Goal: Transaction & Acquisition: Book appointment/travel/reservation

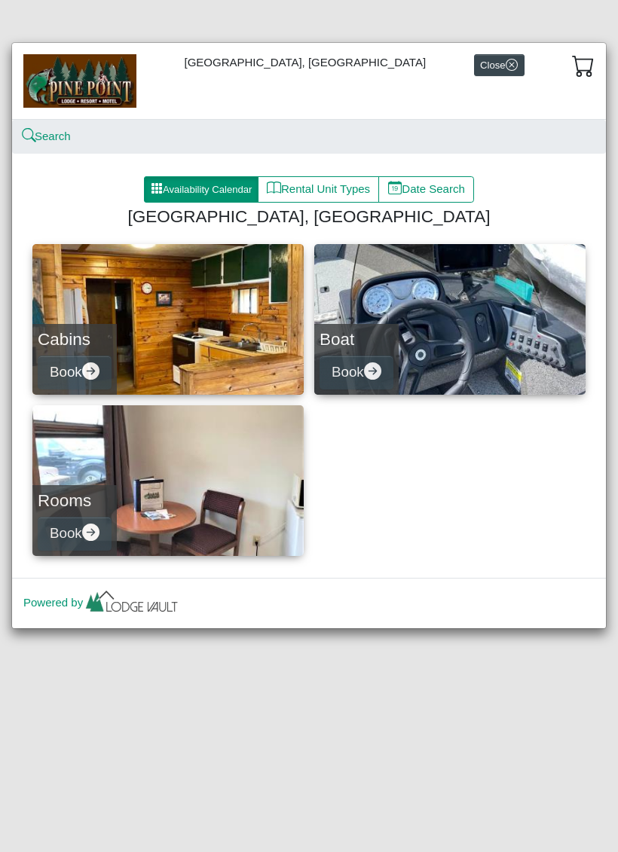
click at [111, 463] on link "Rooms Book" at bounding box center [167, 480] width 271 height 151
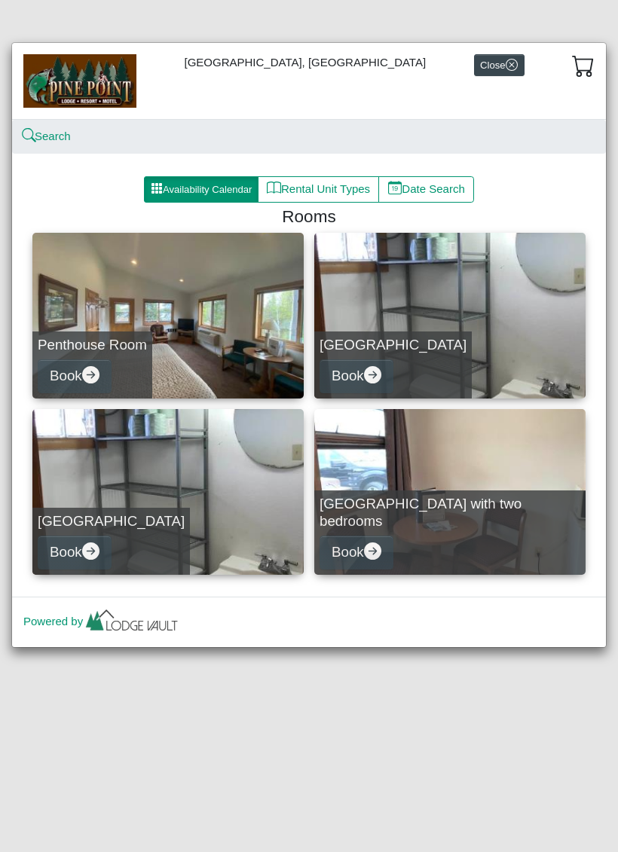
click at [357, 282] on link "[GEOGRAPHIC_DATA] Book" at bounding box center [449, 316] width 271 height 166
select select "*"
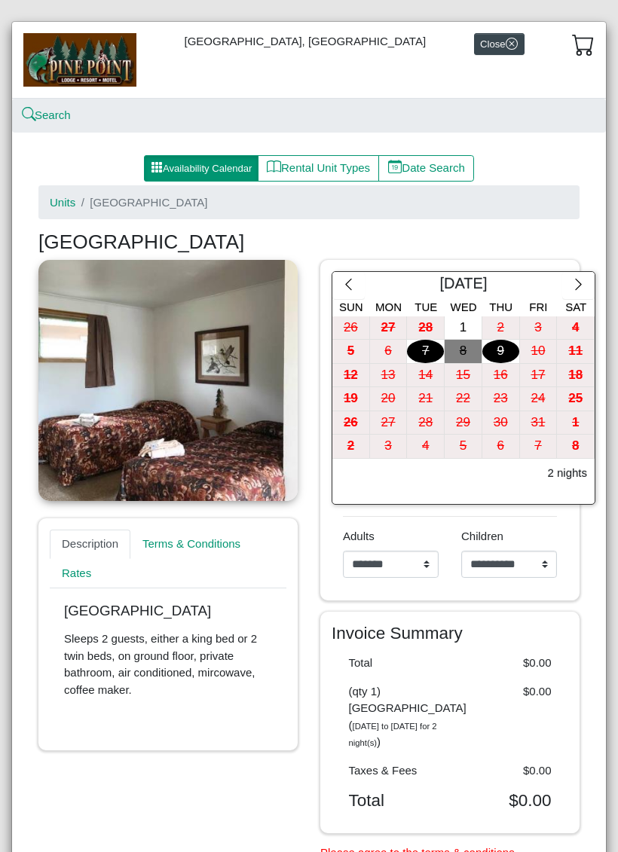
scroll to position [22, 0]
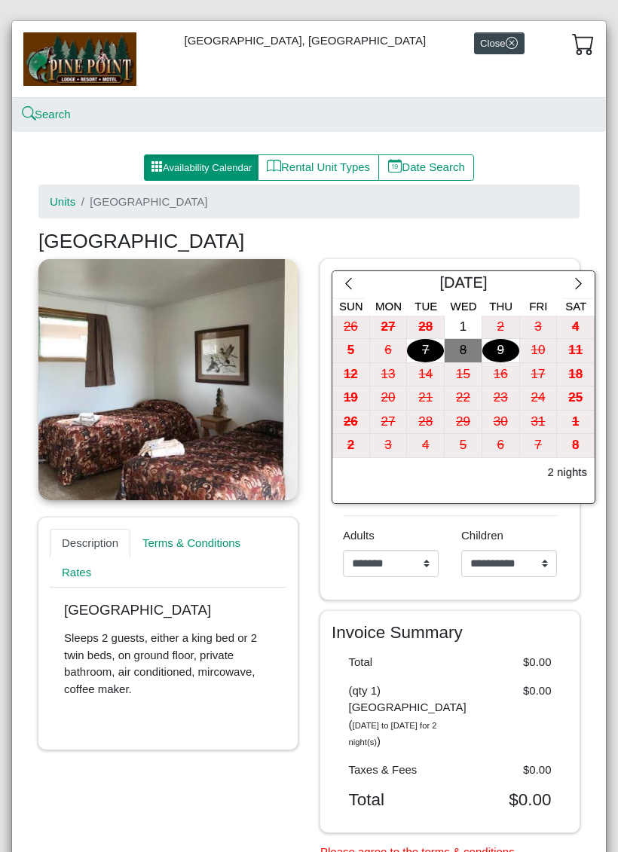
click at [574, 292] on button "button" at bounding box center [578, 284] width 32 height 27
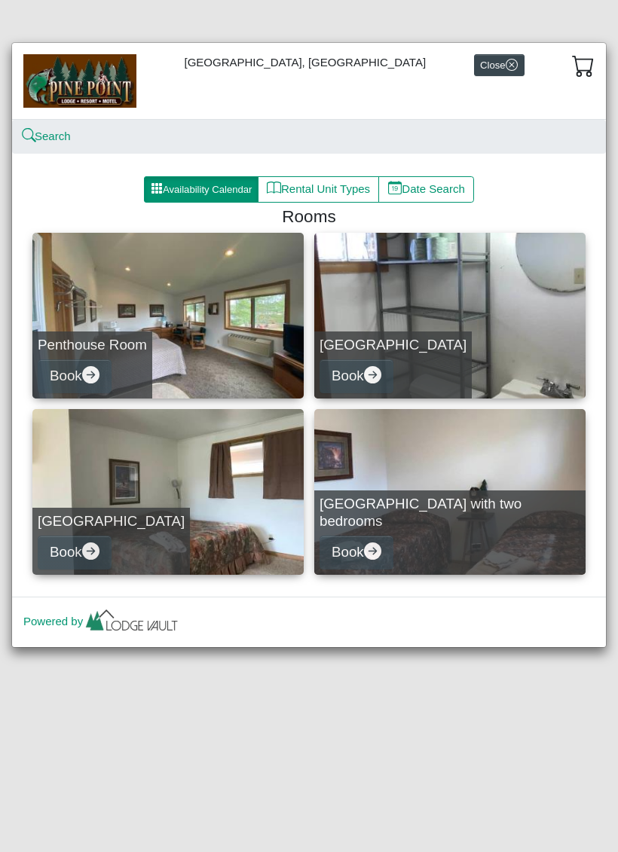
click at [133, 294] on link "Penthouse Room Book" at bounding box center [167, 316] width 271 height 166
select select "*"
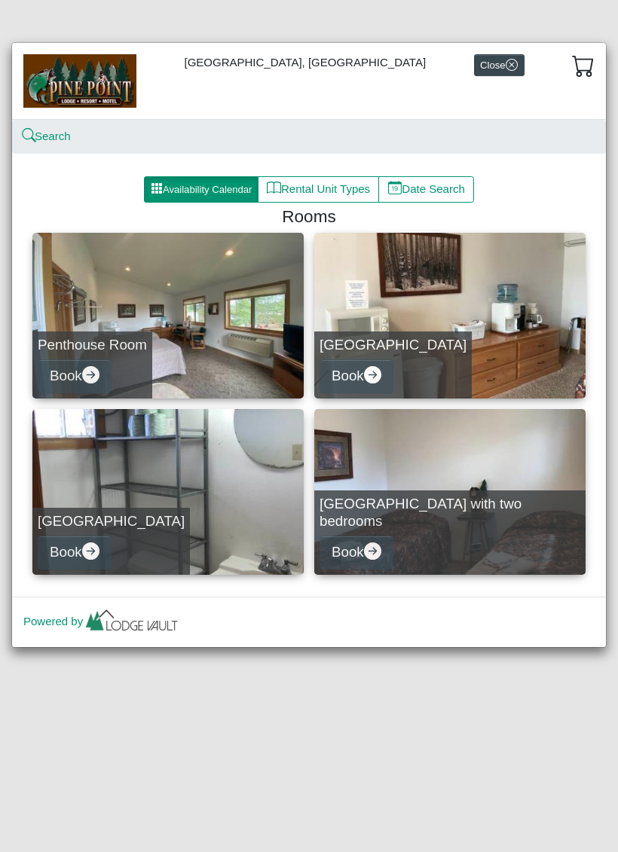
click at [347, 514] on h5 "[GEOGRAPHIC_DATA] with two bedrooms" at bounding box center [449, 513] width 261 height 34
select select "*"
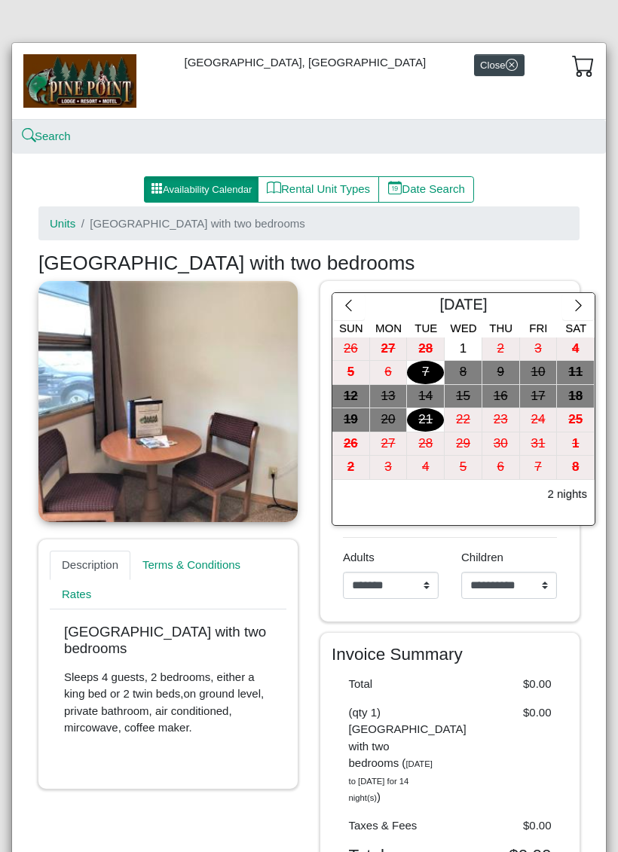
click at [584, 297] on button "button" at bounding box center [578, 306] width 32 height 27
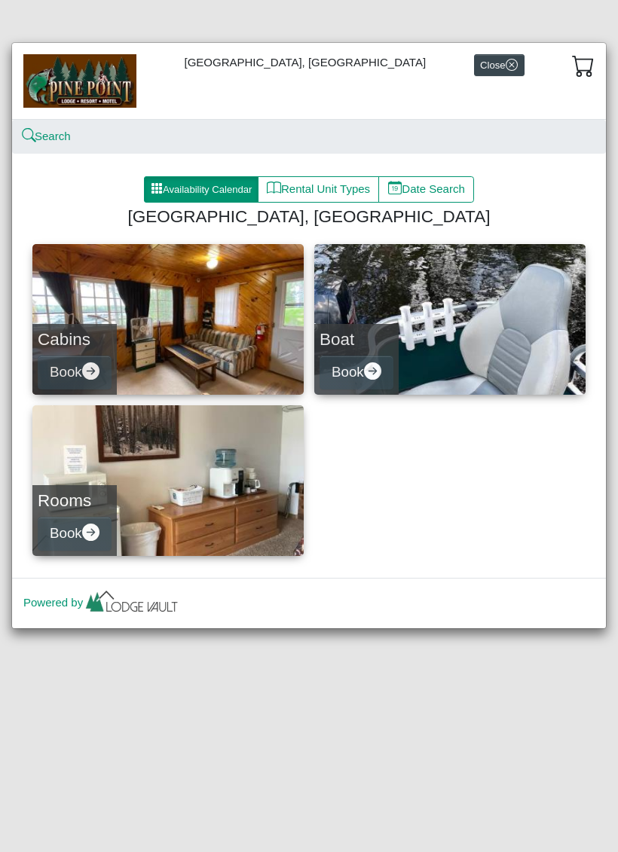
click at [107, 293] on link "Cabins Book" at bounding box center [167, 319] width 271 height 151
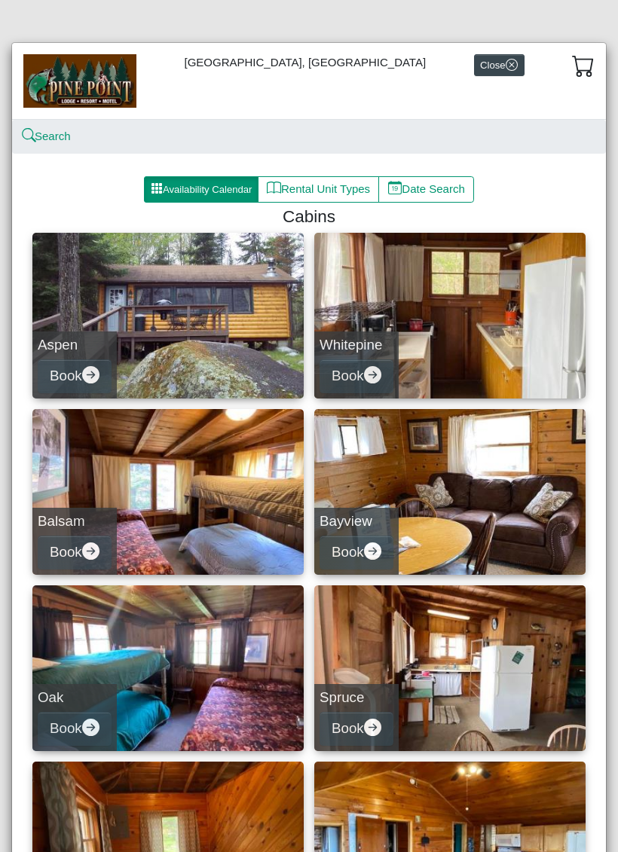
click at [118, 307] on link "Aspen Book" at bounding box center [167, 316] width 271 height 166
select select "*"
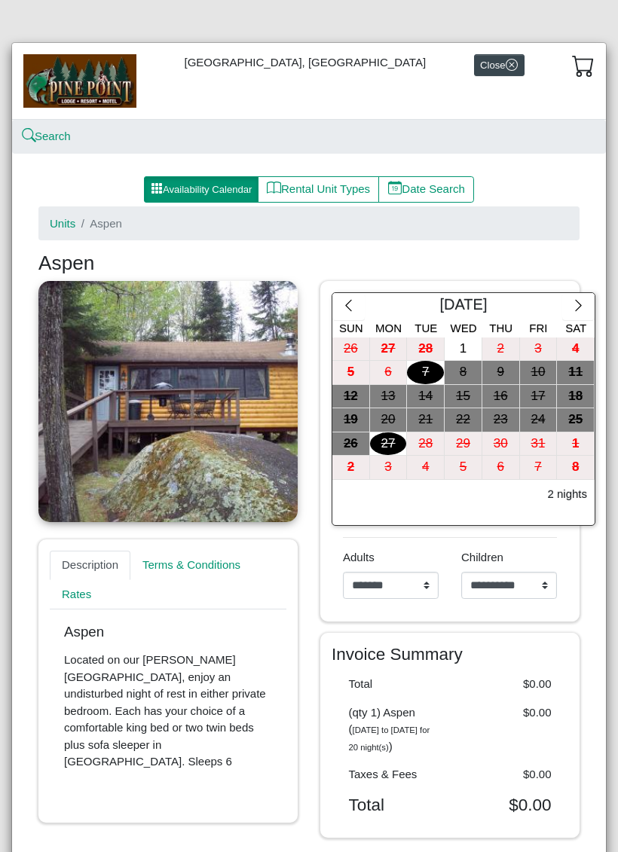
click at [349, 294] on button "button" at bounding box center [348, 306] width 32 height 27
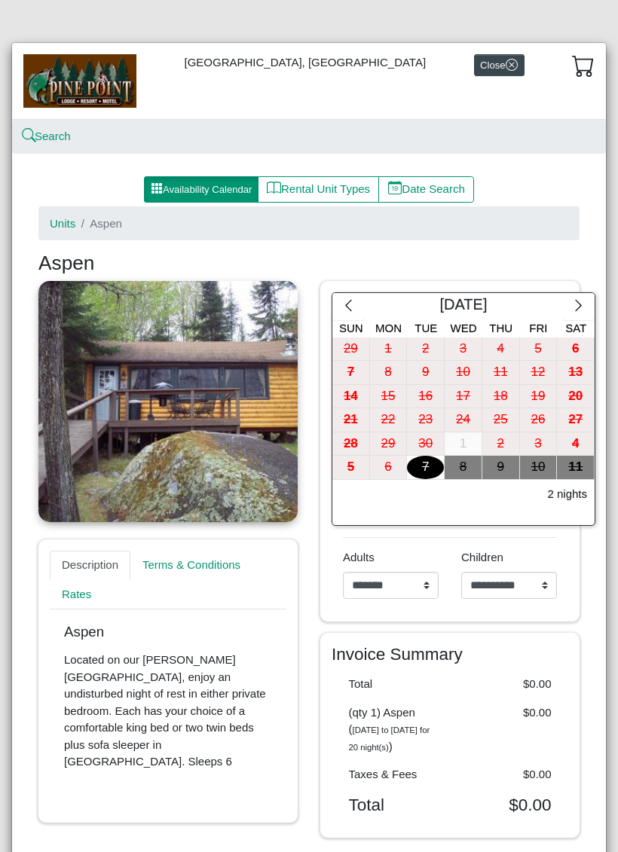
click at [576, 298] on icon "chevron right" at bounding box center [578, 305] width 14 height 14
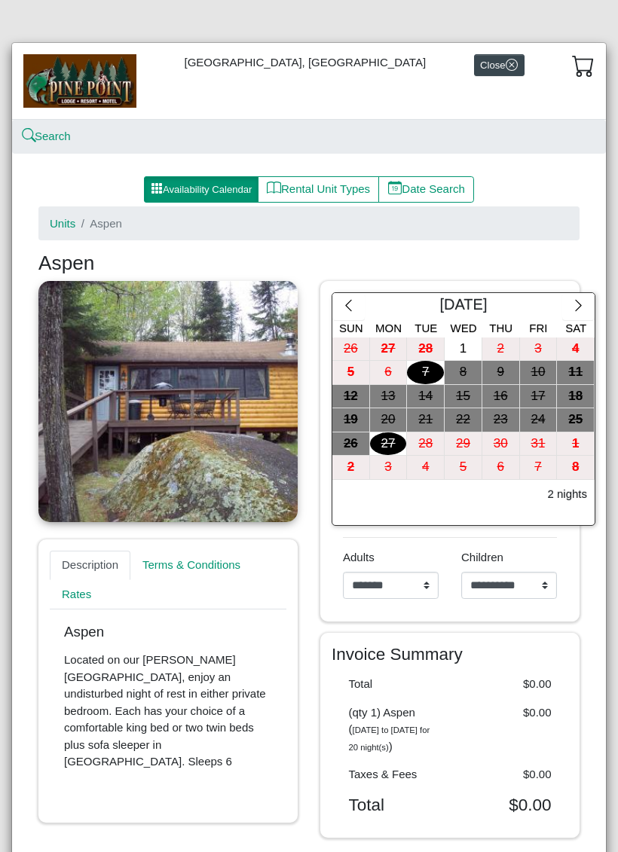
click at [578, 298] on icon "chevron right" at bounding box center [578, 305] width 14 height 14
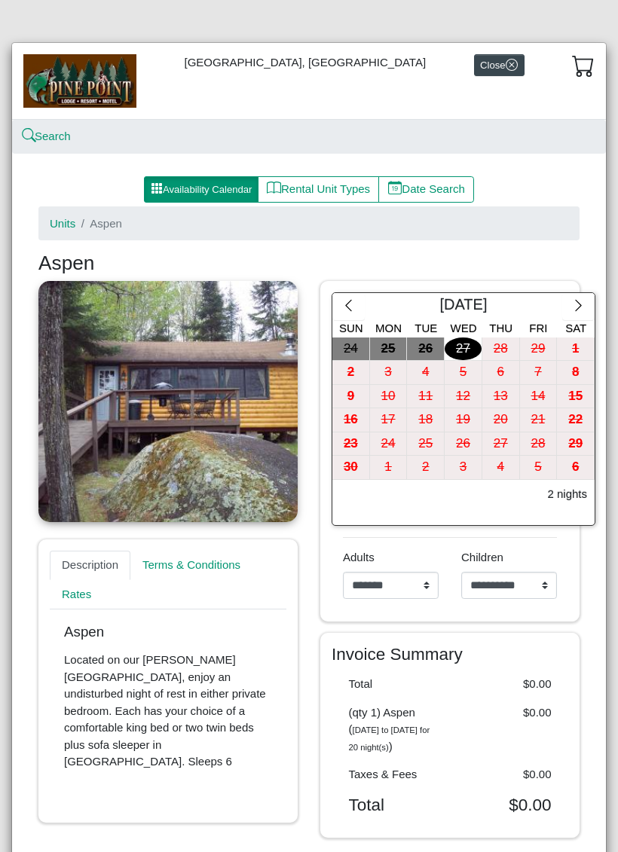
click at [574, 300] on icon "chevron right" at bounding box center [578, 305] width 14 height 14
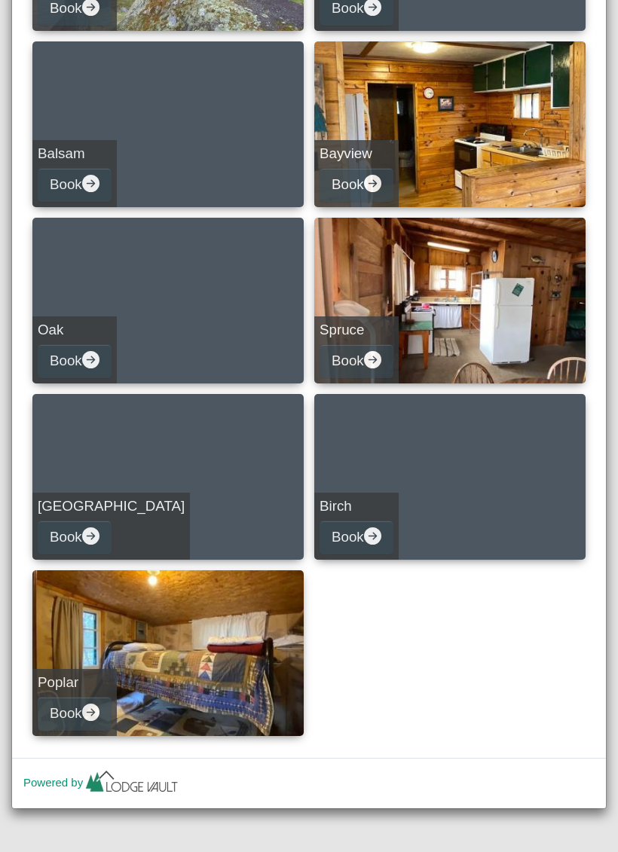
scroll to position [367, 0]
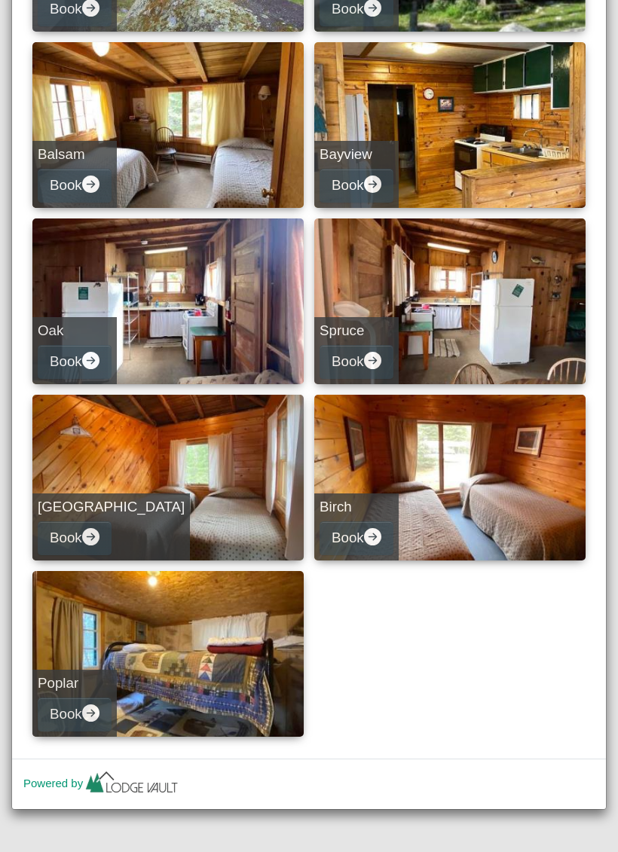
click at [365, 283] on link "Spruce Book" at bounding box center [449, 301] width 271 height 166
select select "*"
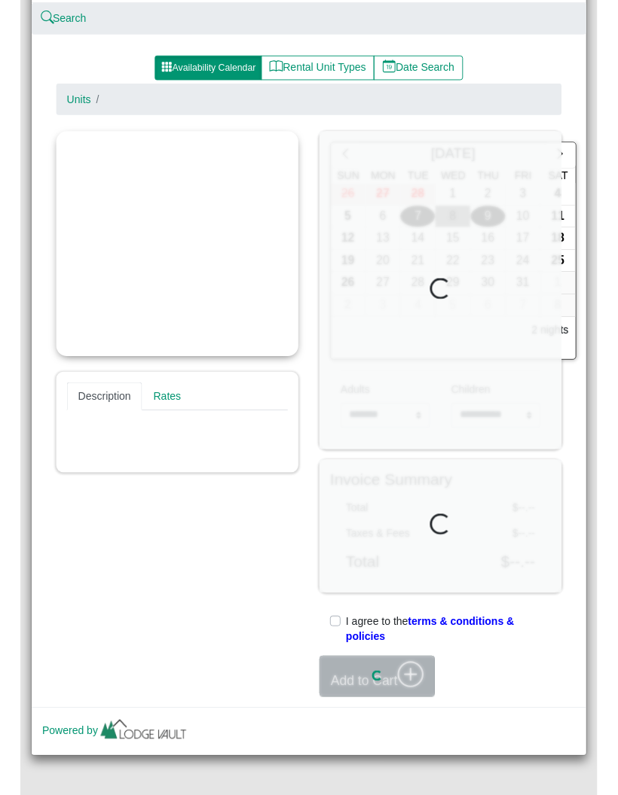
scroll to position [113, 0]
